Goal: Transaction & Acquisition: Purchase product/service

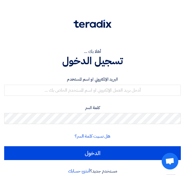
click at [100, 98] on form "البريد الإلكتروني او اسم المستخدم كلمة السر هل نسيت كلمة السر؟ الدخول" at bounding box center [92, 118] width 177 height 84
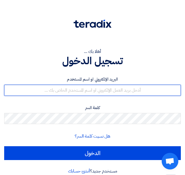
click at [102, 93] on input "text" at bounding box center [92, 90] width 177 height 11
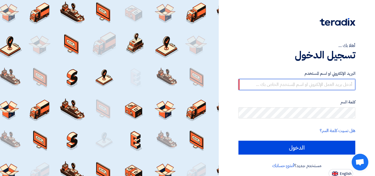
click at [185, 87] on input "text" at bounding box center [297, 84] width 117 height 11
type input "[EMAIL_ADDRESS][DOMAIN_NAME]"
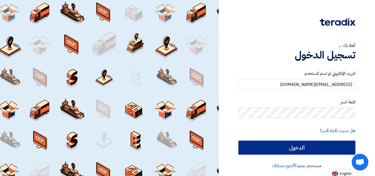
click at [185, 148] on input "الدخول" at bounding box center [297, 147] width 117 height 14
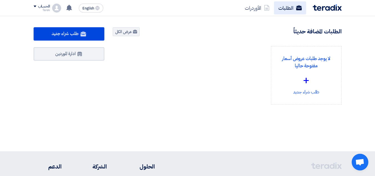
click at [185, 4] on link "الطلبات" at bounding box center [290, 7] width 32 height 13
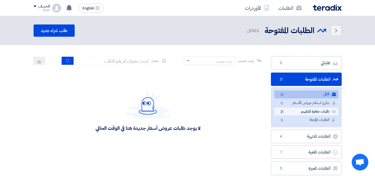
click at [185, 112] on link "طلبات جاهزة للتقييم طلبات جاهزة للتقييم 21" at bounding box center [306, 111] width 64 height 8
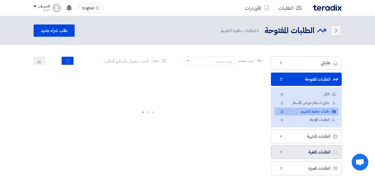
click at [185, 149] on link "الطلبات الملغية الطلبات الملغية 1" at bounding box center [306, 152] width 71 height 14
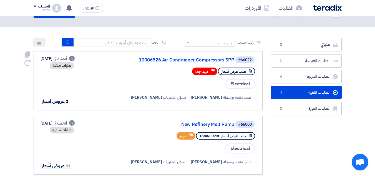
scroll to position [28, 0]
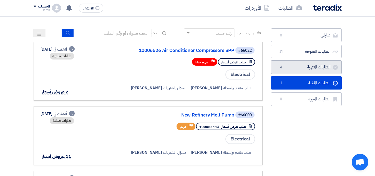
click at [185, 68] on link "الطلبات المنتهية الطلبات المنتهية 4" at bounding box center [306, 67] width 71 height 14
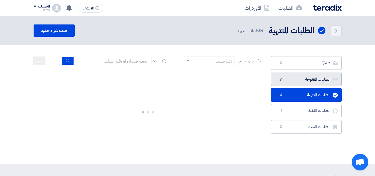
click at [185, 76] on link "الطلبات المفتوحة الطلبات المفتوحة 21" at bounding box center [306, 79] width 71 height 14
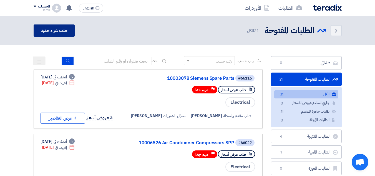
click at [62, 30] on link "طلب شراء جديد" at bounding box center [54, 30] width 41 height 12
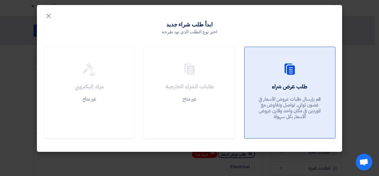
click at [185, 80] on link "طلب عرض شراء قم بإرسال طلبات عروض الأسعار في غضون ثواني, تواصل وتفاوض مع المورد…" at bounding box center [289, 93] width 91 height 92
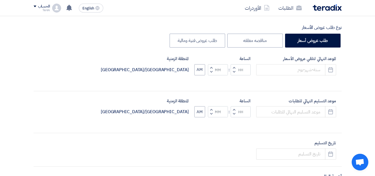
scroll to position [111, 0]
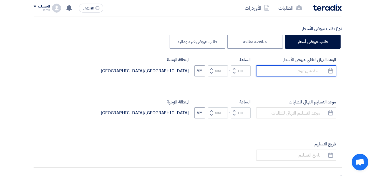
click at [185, 67] on input at bounding box center [296, 70] width 80 height 11
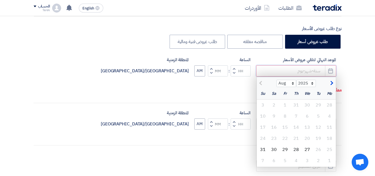
click at [185, 68] on input at bounding box center [296, 70] width 80 height 11
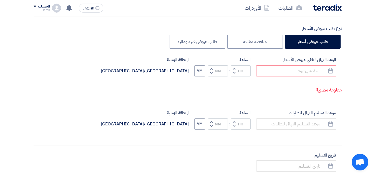
click at [185, 69] on span "button" at bounding box center [234, 68] width 2 height 4
type input "01"
click at [185, 72] on input at bounding box center [296, 70] width 80 height 11
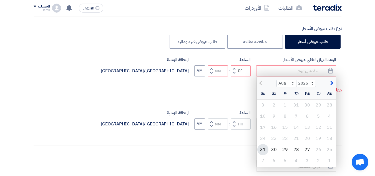
click at [185, 148] on div "31" at bounding box center [262, 149] width 11 height 11
type input "[DATE]"
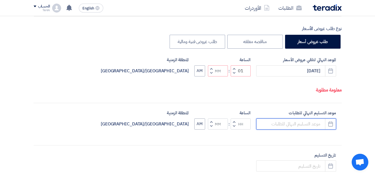
click at [185, 126] on input at bounding box center [296, 123] width 80 height 11
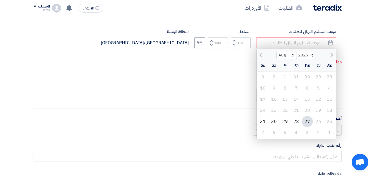
scroll to position [194, 0]
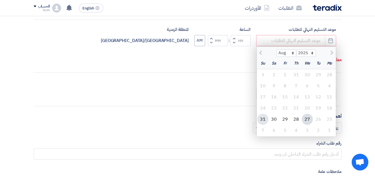
click at [185, 117] on div "31" at bounding box center [262, 119] width 11 height 11
type input "[DATE]"
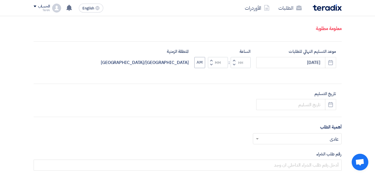
scroll to position [139, 0]
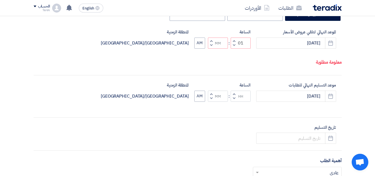
click at [185, 42] on button "Decrement hours" at bounding box center [234, 45] width 7 height 7
click at [185, 40] on button "Increment hours" at bounding box center [234, 40] width 7 height 7
click at [185, 41] on span "button" at bounding box center [234, 41] width 2 height 4
click at [185, 42] on input "03" at bounding box center [241, 42] width 20 height 11
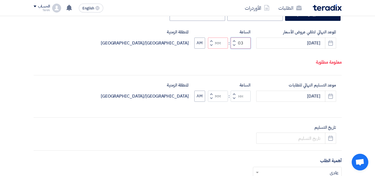
click at [185, 42] on input "03" at bounding box center [241, 42] width 20 height 11
type input "04"
click at [185, 44] on input "Minutes" at bounding box center [218, 42] width 20 height 11
type input "00"
click at [185, 40] on button "AM" at bounding box center [199, 42] width 11 height 11
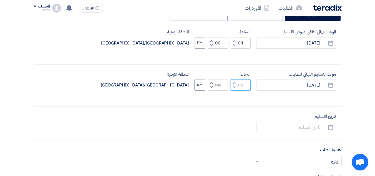
click at [185, 86] on input "Hours" at bounding box center [241, 84] width 20 height 11
type input "04"
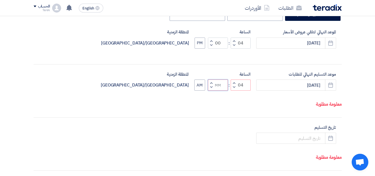
click at [185, 85] on input "Minutes" at bounding box center [218, 84] width 20 height 11
type input "00"
click at [185, 85] on button "AM" at bounding box center [199, 84] width 11 height 11
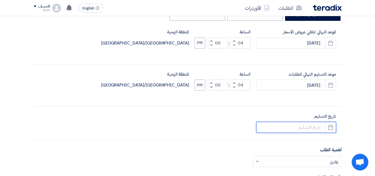
click at [185, 127] on input at bounding box center [296, 127] width 80 height 11
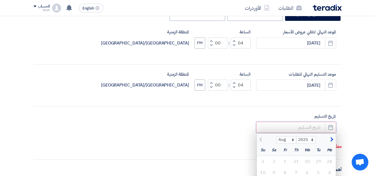
click at [185, 127] on input at bounding box center [296, 127] width 80 height 11
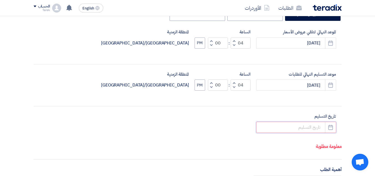
click at [185, 126] on input at bounding box center [296, 127] width 80 height 11
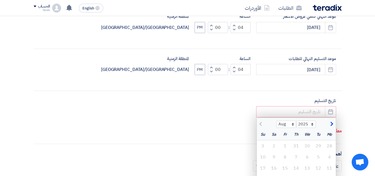
scroll to position [167, 0]
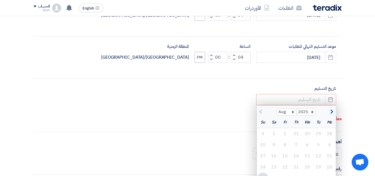
click at [185, 110] on div at bounding box center [267, 111] width 20 height 6
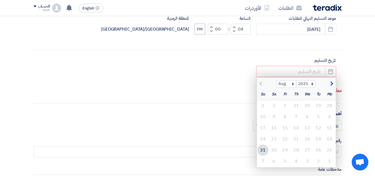
scroll to position [222, 0]
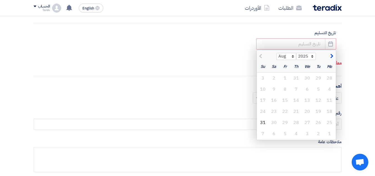
click at [185, 56] on button "button" at bounding box center [331, 56] width 9 height 6
select select "9"
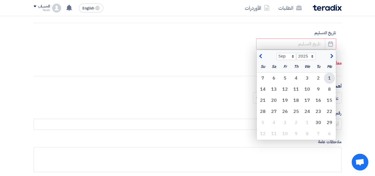
click at [185, 75] on div "1" at bounding box center [329, 77] width 11 height 11
type input "[DATE]"
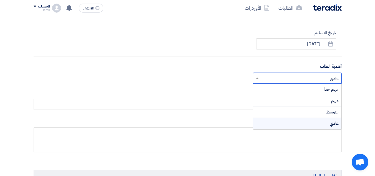
click at [185, 81] on input "text" at bounding box center [301, 78] width 78 height 9
click at [185, 91] on span "مهم جدا" at bounding box center [331, 89] width 15 height 7
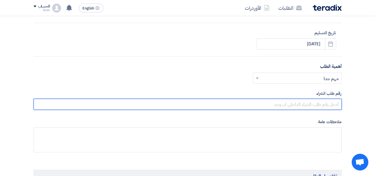
click at [185, 106] on input "text" at bounding box center [188, 104] width 308 height 11
paste input "10006339"
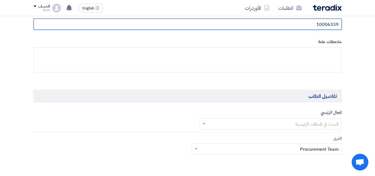
scroll to position [305, 0]
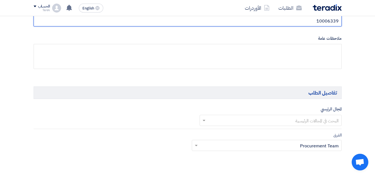
type input "10006339"
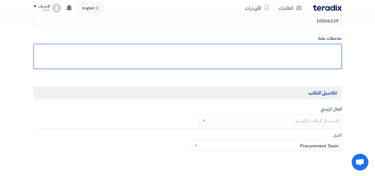
click at [185, 51] on textarea at bounding box center [188, 56] width 308 height 25
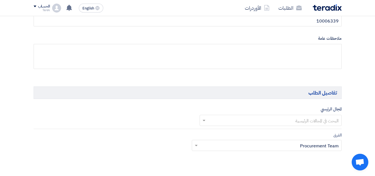
click at [185, 119] on input "text" at bounding box center [273, 120] width 131 height 9
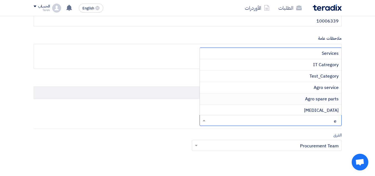
type input "el"
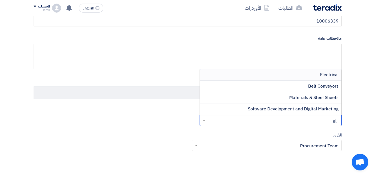
click at [185, 74] on div "Electrical" at bounding box center [271, 74] width 142 height 11
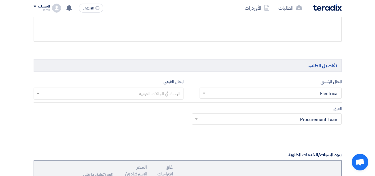
scroll to position [389, 0]
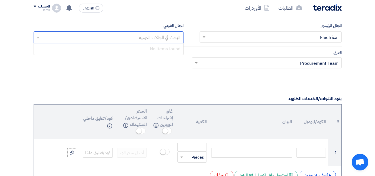
click at [149, 37] on input "text" at bounding box center [108, 37] width 144 height 9
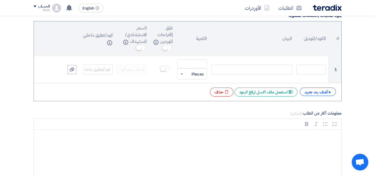
scroll to position [472, 0]
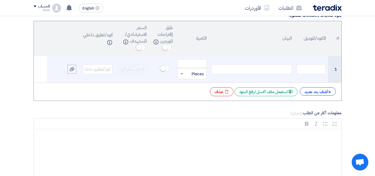
click at [185, 70] on div at bounding box center [251, 69] width 81 height 10
paste div
click at [185, 69] on span "Flat Cable 5×10mm² CU/PVC" at bounding box center [263, 69] width 53 height 6
click at [185, 70] on input "text" at bounding box center [312, 69] width 30 height 10
paste input "10006339"
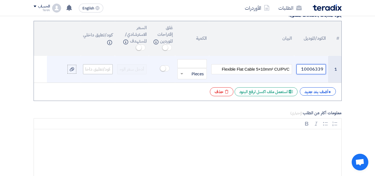
type input "10006339"
click at [89, 68] on input "text" at bounding box center [98, 69] width 30 height 10
paste input "10006339"
type input "10006339"
click at [185, 59] on input "number" at bounding box center [192, 63] width 30 height 9
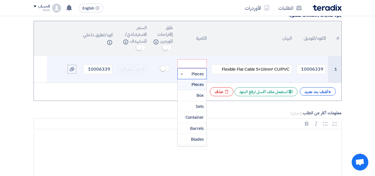
click at [182, 79] on ng-select "قطعة × Pieces Pieces Box Sets Container [GEOGRAPHIC_DATA] Blades Bags Sheets Pa…" at bounding box center [192, 73] width 30 height 11
click at [185, 138] on div "Meter" at bounding box center [192, 137] width 29 height 11
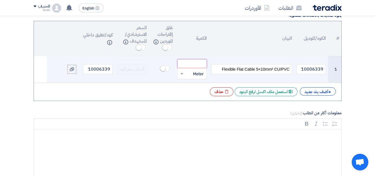
click at [185, 64] on input "number" at bounding box center [192, 63] width 30 height 9
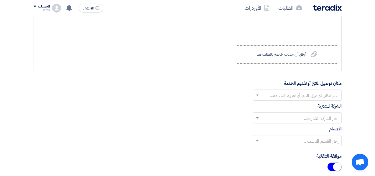
scroll to position [611, 0]
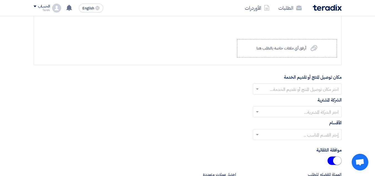
type input "150"
click at [185, 91] on input "text" at bounding box center [301, 89] width 78 height 9
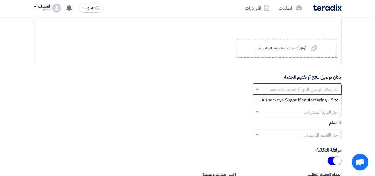
click at [185, 102] on span "Alsharkeya Sugar Manufacturing - Site" at bounding box center [300, 100] width 77 height 7
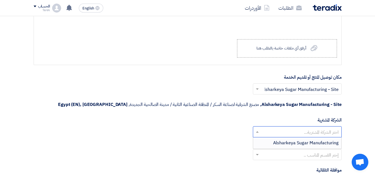
click at [185, 128] on input "text" at bounding box center [301, 131] width 78 height 9
click at [185, 144] on span "Alsharkeya Sugar Manufacturing" at bounding box center [306, 142] width 66 height 7
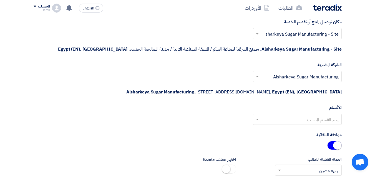
scroll to position [666, 0]
click at [185, 122] on input "text" at bounding box center [301, 119] width 78 height 9
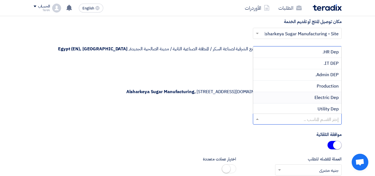
click at [185, 98] on span "Electric Dep" at bounding box center [327, 97] width 24 height 7
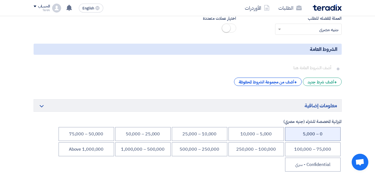
scroll to position [861, 0]
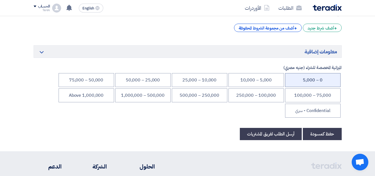
click at [185, 81] on li "0 – 5,000" at bounding box center [313, 80] width 56 height 14
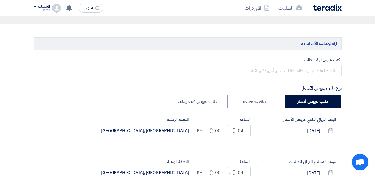
scroll to position [111, 0]
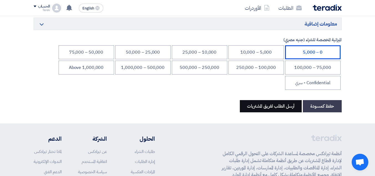
click at [185, 106] on button "أرسل الطلب لفريق المشتريات" at bounding box center [271, 106] width 62 height 12
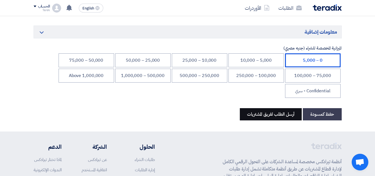
scroll to position [83, 0]
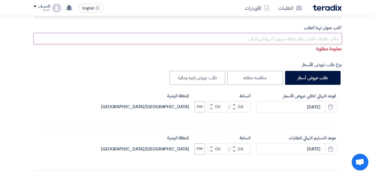
click at [185, 37] on input "text" at bounding box center [188, 38] width 308 height 11
click at [185, 39] on input "text" at bounding box center [188, 38] width 308 height 11
paste input "PR 10006339"
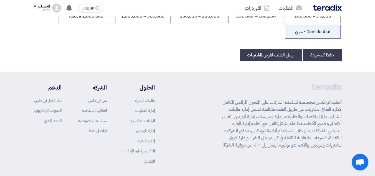
scroll to position [880, 0]
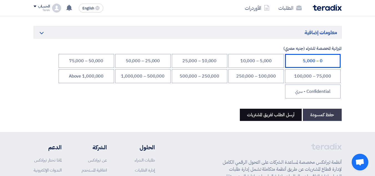
type input "PR 10006339"
click at [185, 114] on button "أرسل الطلب لفريق المشتريات" at bounding box center [271, 115] width 62 height 12
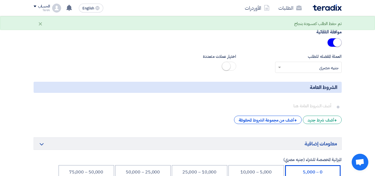
scroll to position [0, 0]
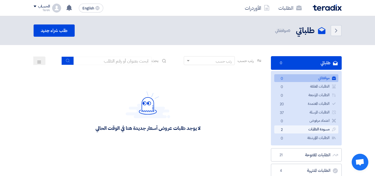
click at [185, 130] on link "مسودة الطلبات مسودة الطلبات 2" at bounding box center [306, 129] width 64 height 8
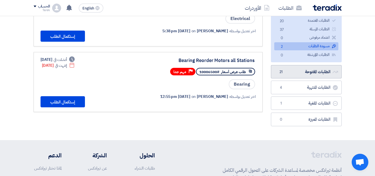
scroll to position [56, 0]
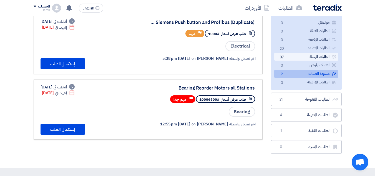
click at [185, 58] on link "الطلبات المرسلة الطلبات المرسلة 37" at bounding box center [306, 57] width 64 height 8
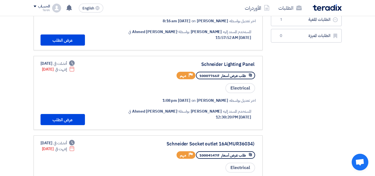
scroll to position [0, 0]
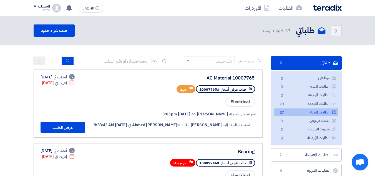
click at [185, 62] on div "رتب حسب" at bounding box center [224, 61] width 16 height 6
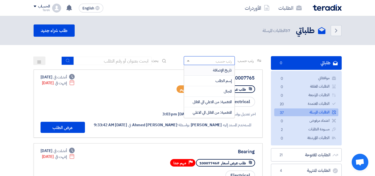
click at [185, 67] on span "تاريخ الإضافة" at bounding box center [222, 70] width 19 height 6
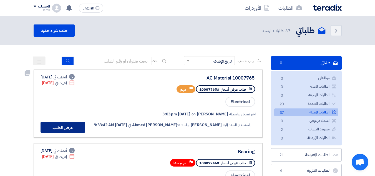
click at [57, 125] on button "عرض الطلب" at bounding box center [63, 127] width 44 height 11
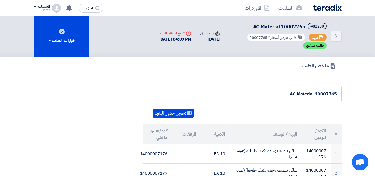
drag, startPoint x: 288, startPoint y: 38, endPoint x: 295, endPoint y: 39, distance: 6.7
click at [185, 38] on span "طلب عرض أسعار" at bounding box center [284, 38] width 26 height 6
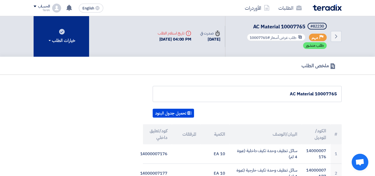
click at [72, 43] on div "خيارات الطلب" at bounding box center [61, 40] width 28 height 7
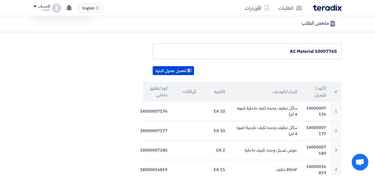
scroll to position [83, 0]
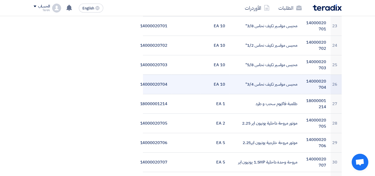
click at [185, 83] on td "محبس مواسير تكيف نحاس 3/4"" at bounding box center [266, 83] width 72 height 19
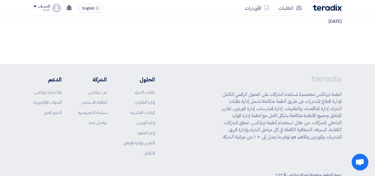
scroll to position [957, 0]
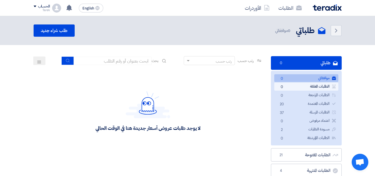
click at [185, 85] on link "الطلبات المعلقة الطلبات المعلقة 0" at bounding box center [306, 86] width 64 height 8
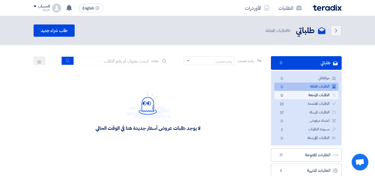
click at [185, 92] on link "الطلبات المرتجعة الطلبات المرتجعة 0" at bounding box center [306, 95] width 64 height 8
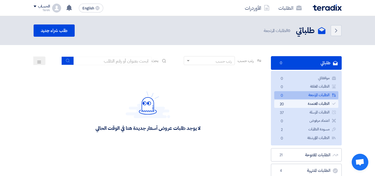
click at [185, 102] on link "الطلبات المعتمدة الطلبات المعتمدة 20" at bounding box center [306, 104] width 64 height 8
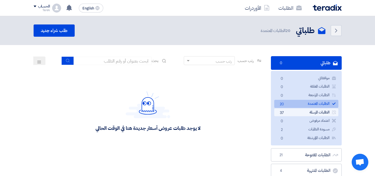
click at [185, 114] on link "الطلبات المرسلة الطلبات المرسلة 37" at bounding box center [306, 112] width 64 height 8
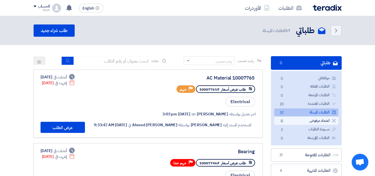
click at [185, 120] on link "اعتماد مرفوض اعتماد مرفوض 0" at bounding box center [306, 121] width 64 height 8
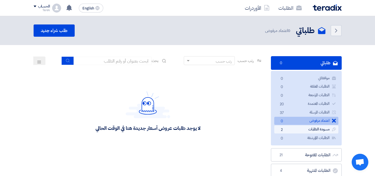
click at [185, 130] on link "مسودة الطلبات مسودة الطلبات 2" at bounding box center [306, 129] width 64 height 8
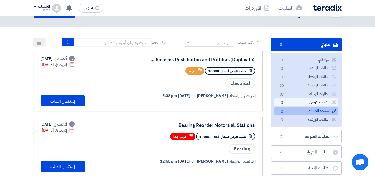
scroll to position [28, 0]
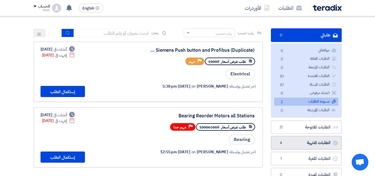
click at [185, 145] on link "الطلبات المنتهية الطلبات المنتهية 4" at bounding box center [306, 143] width 71 height 14
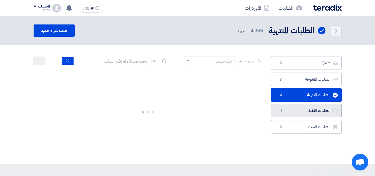
click at [185, 109] on link "الطلبات الملغية الطلبات الملغية 1" at bounding box center [306, 111] width 71 height 14
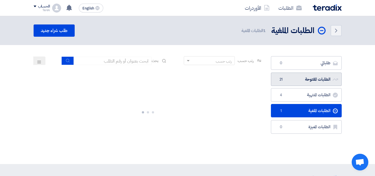
click at [185, 80] on link "الطلبات المفتوحة الطلبات المفتوحة 21" at bounding box center [306, 79] width 71 height 14
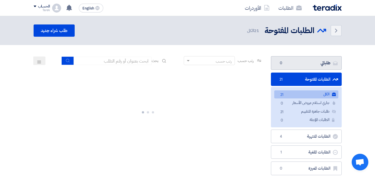
click at [185, 68] on link "طلباتي طلباتي 0" at bounding box center [306, 63] width 71 height 14
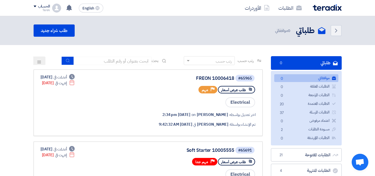
click at [185, 75] on link "موافقاتي موافقاتي 0" at bounding box center [306, 78] width 64 height 8
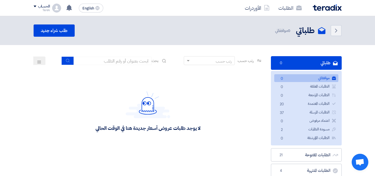
click at [185, 74] on link "موافقاتي موافقاتي 0" at bounding box center [306, 78] width 64 height 8
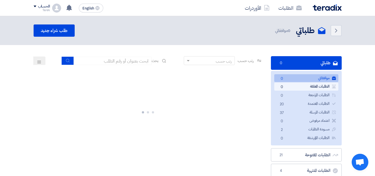
click at [185, 83] on link "الطلبات المعلقة الطلبات المعلقة 0" at bounding box center [306, 86] width 64 height 8
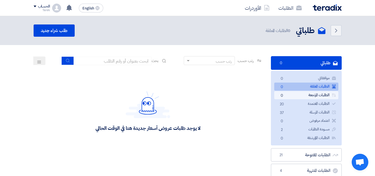
click at [185, 95] on link "الطلبات المرتجعة الطلبات المرتجعة 0" at bounding box center [306, 95] width 64 height 8
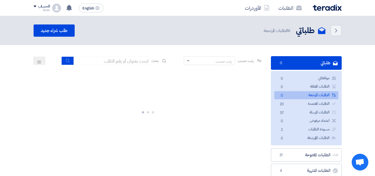
click at [185, 72] on ul "موافقاتي موافقاتي 0 الطلبات المعلقة الطلبات المعلقة 0 الطلبات المرتجعة الطلبات …" at bounding box center [306, 108] width 71 height 74
click at [185, 65] on link "طلباتي طلباتي 0" at bounding box center [306, 63] width 71 height 14
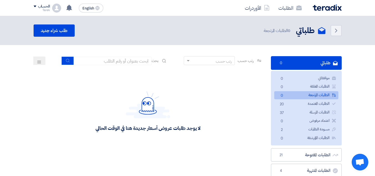
click at [185, 65] on link "طلباتي طلباتي 0" at bounding box center [306, 63] width 71 height 14
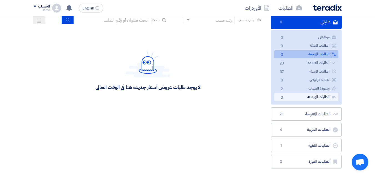
scroll to position [28, 0]
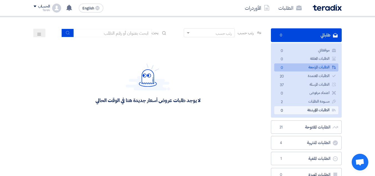
click at [185, 112] on link "الطلبات المؤرشفة الطلبات المؤرشفة 0" at bounding box center [306, 110] width 64 height 8
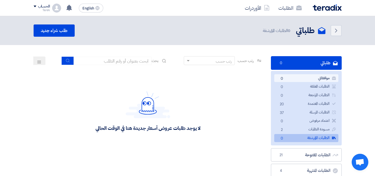
click at [185, 77] on link "موافقاتي موافقاتي 0" at bounding box center [306, 78] width 64 height 8
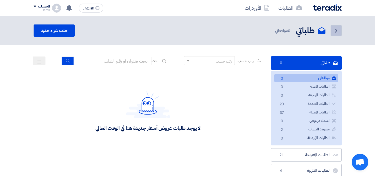
click at [185, 30] on icon "Back" at bounding box center [336, 30] width 7 height 7
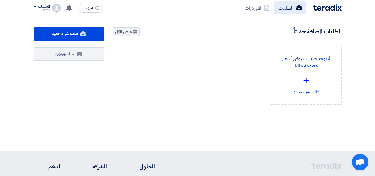
click at [185, 9] on link "الطلبات" at bounding box center [290, 7] width 32 height 13
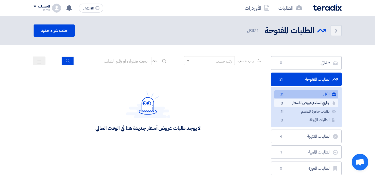
click at [185, 104] on link "جاري استلام عروض الأسعار جاري استلام عروض الأسعار 0" at bounding box center [306, 103] width 64 height 8
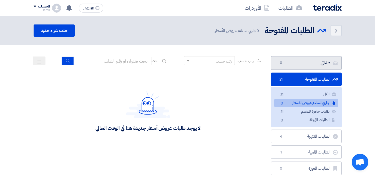
click at [185, 63] on link "طلباتي طلباتي 0" at bounding box center [306, 63] width 71 height 14
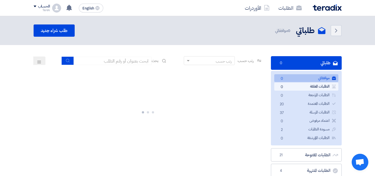
click at [185, 87] on link "الطلبات المعلقة الطلبات المعلقة 0" at bounding box center [306, 86] width 64 height 8
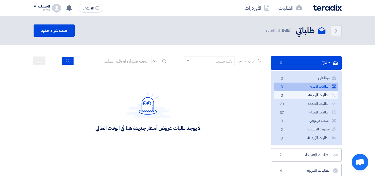
click at [185, 95] on link "الطلبات المرتجعة الطلبات المرتجعة 0" at bounding box center [306, 95] width 64 height 8
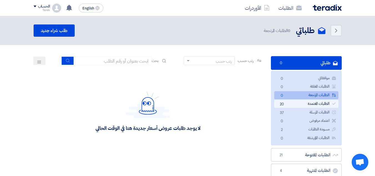
click at [185, 101] on link "الطلبات المعتمدة الطلبات المعتمدة 20" at bounding box center [306, 104] width 64 height 8
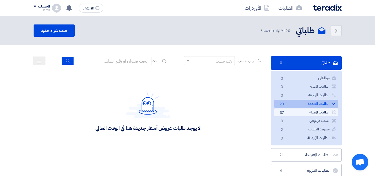
click at [185, 109] on link "الطلبات المرسلة الطلبات المرسلة 37" at bounding box center [306, 112] width 64 height 8
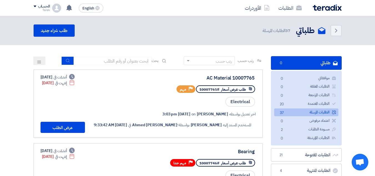
click at [185, 62] on span at bounding box center [187, 61] width 7 height 6
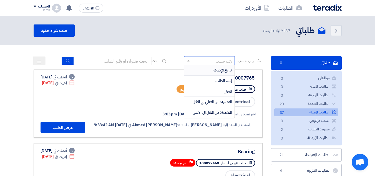
click at [185, 69] on span "تاريخ الإضافة" at bounding box center [222, 70] width 19 height 6
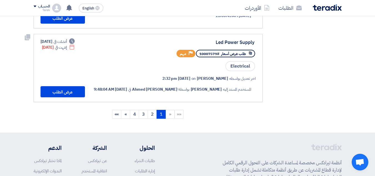
scroll to position [703, 0]
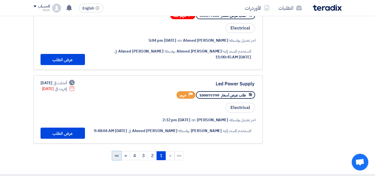
click at [116, 152] on span "»»" at bounding box center [117, 155] width 4 height 7
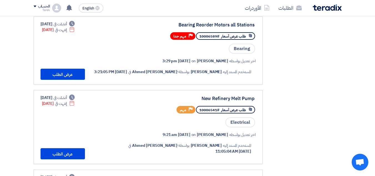
scroll to position [0, 0]
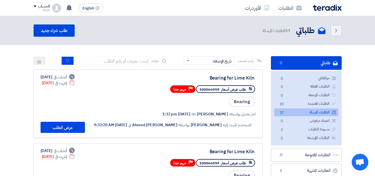
click at [185, 113] on link "الطلبات المرسلة الطلبات المرسلة 37" at bounding box center [306, 112] width 64 height 8
drag, startPoint x: 235, startPoint y: 97, endPoint x: 258, endPoint y: 79, distance: 29.0
click at [185, 79] on link "AC Material 10007765 طلب عرض أسعار #10007765 Priority مهم Electrical اخر تعديل …" at bounding box center [148, 103] width 229 height 68
click at [185, 111] on link "الطلبات المرسلة الطلبات المرسلة 37" at bounding box center [306, 112] width 64 height 8
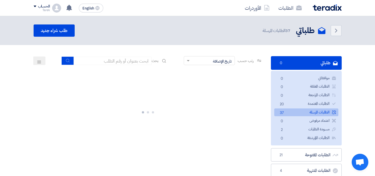
click at [185, 52] on section "طلباتي طلباتي 0 موافقاتي موافقاتي 0 الطلبات المعلقة الطلبات المعلقة 0 الطلبات ا…" at bounding box center [187, 134] width 375 height 178
click at [185, 61] on div "رتب حسب × تاريخ الإضافة" at bounding box center [215, 61] width 39 height 6
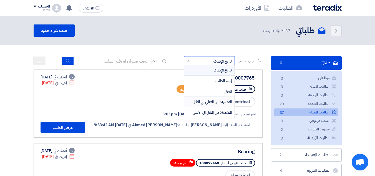
click at [185, 102] on span "الاهمية: من الاعلي الي الاقل" at bounding box center [212, 102] width 39 height 6
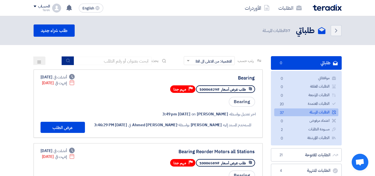
click at [66, 58] on icon "submit" at bounding box center [68, 60] width 4 height 4
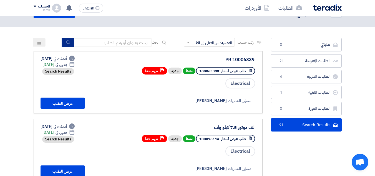
scroll to position [28, 0]
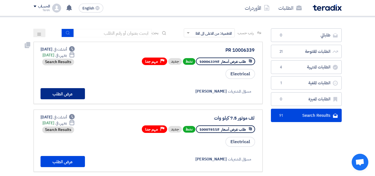
click at [70, 94] on button "عرض الطلب" at bounding box center [63, 93] width 44 height 11
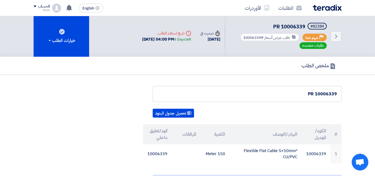
scroll to position [83, 0]
